Goal: Information Seeking & Learning: Learn about a topic

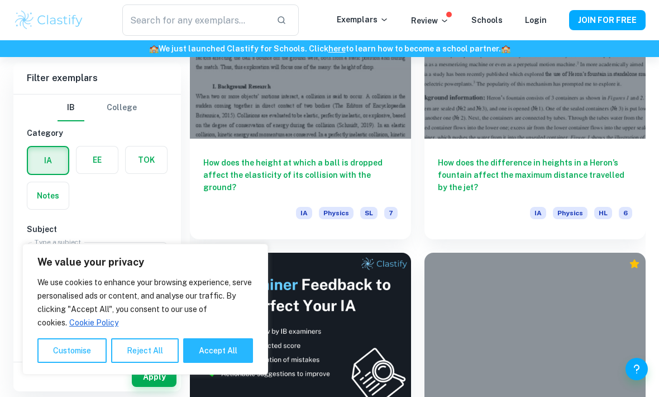
scroll to position [378, 0]
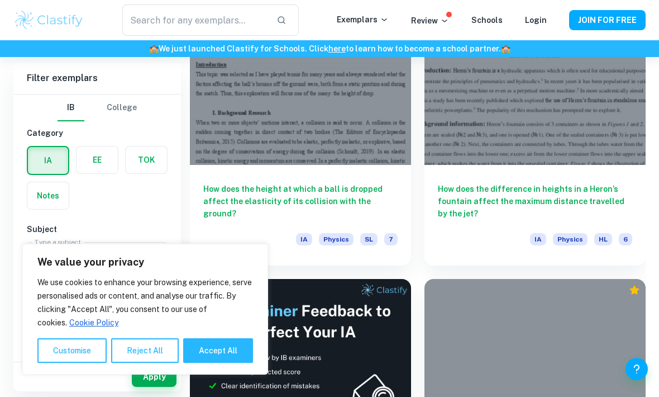
click at [204, 363] on button "Accept All" at bounding box center [218, 350] width 70 height 25
checkbox input "true"
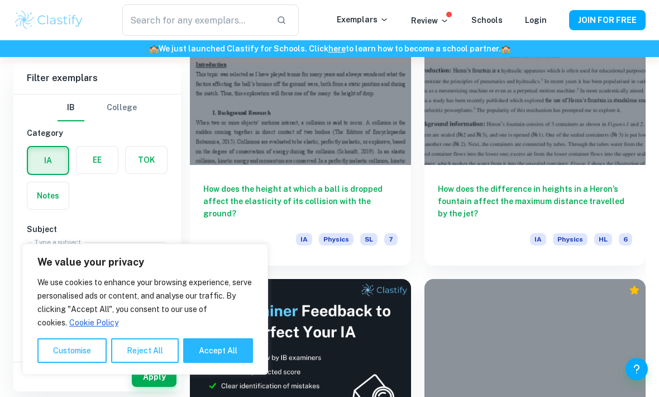
checkbox input "true"
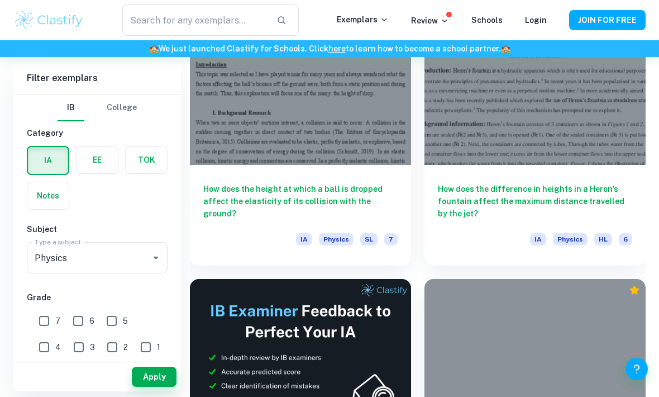
click at [43, 318] on input "7" at bounding box center [44, 321] width 22 height 22
checkbox input "true"
click at [148, 387] on button "Apply" at bounding box center [154, 377] width 45 height 20
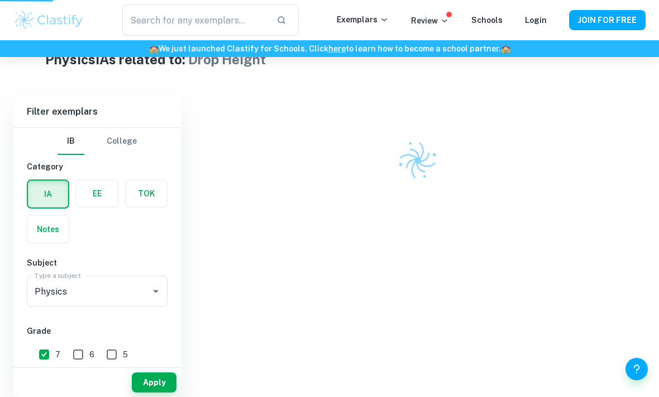
scroll to position [275, 0]
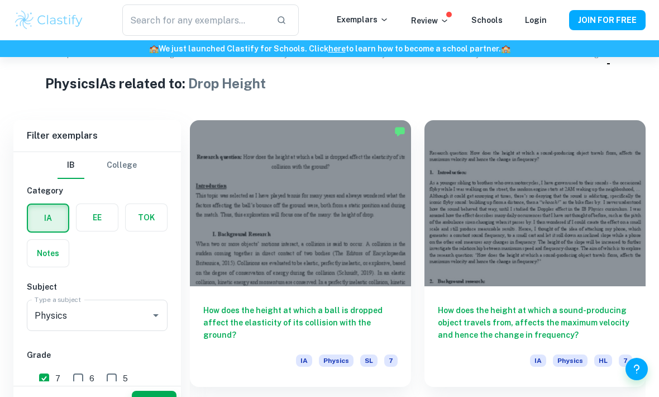
scroll to position [232, 0]
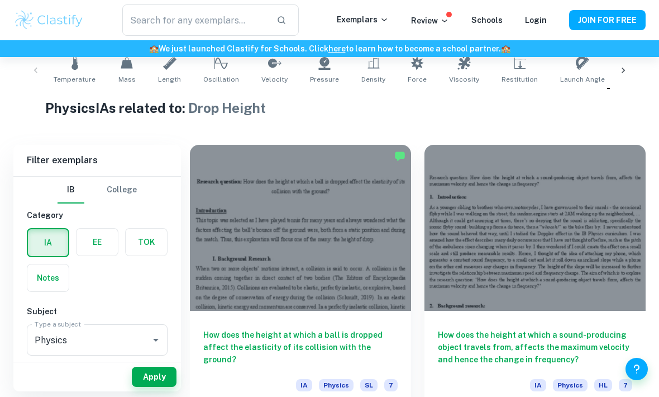
click at [357, 291] on div at bounding box center [300, 228] width 221 height 166
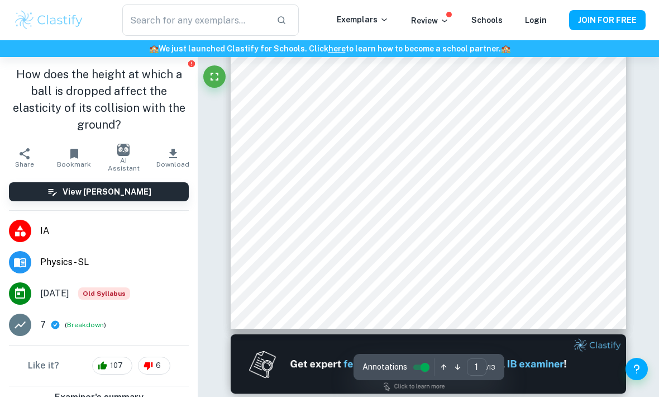
type input "2"
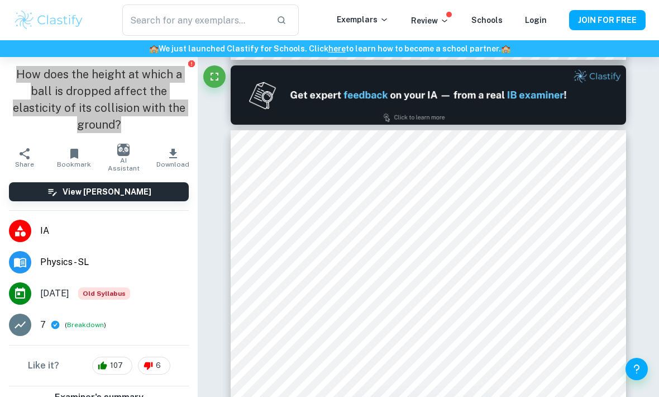
scroll to position [567, 0]
